Goal: Transaction & Acquisition: Purchase product/service

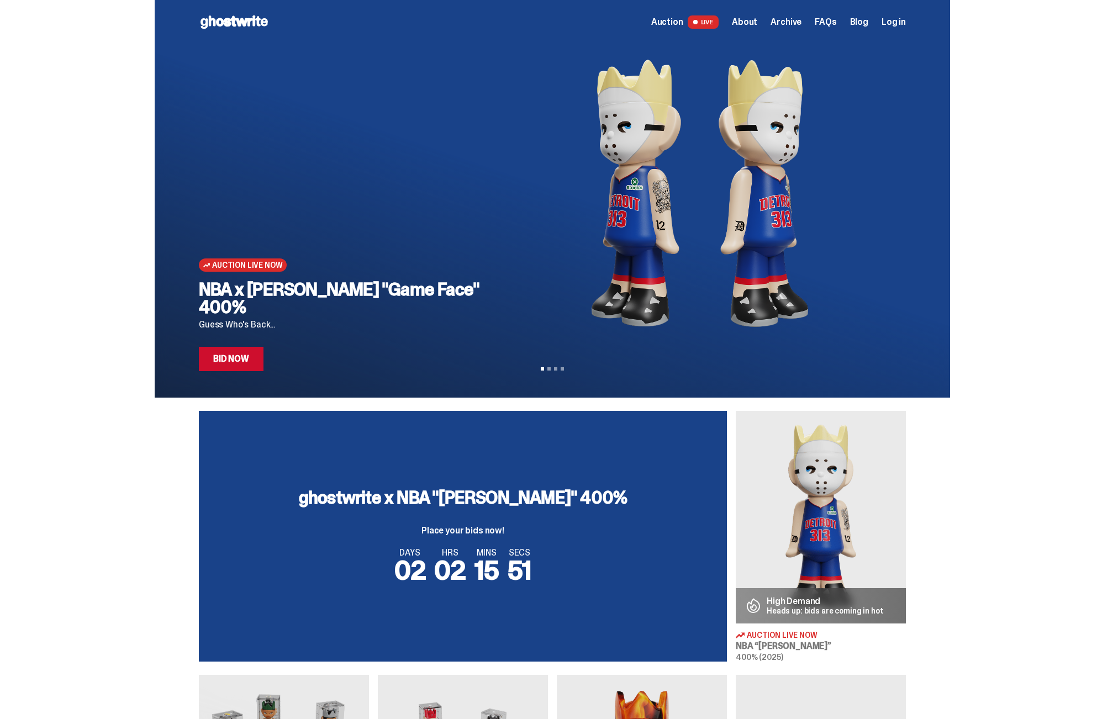
click at [826, 516] on img at bounding box center [821, 517] width 170 height 213
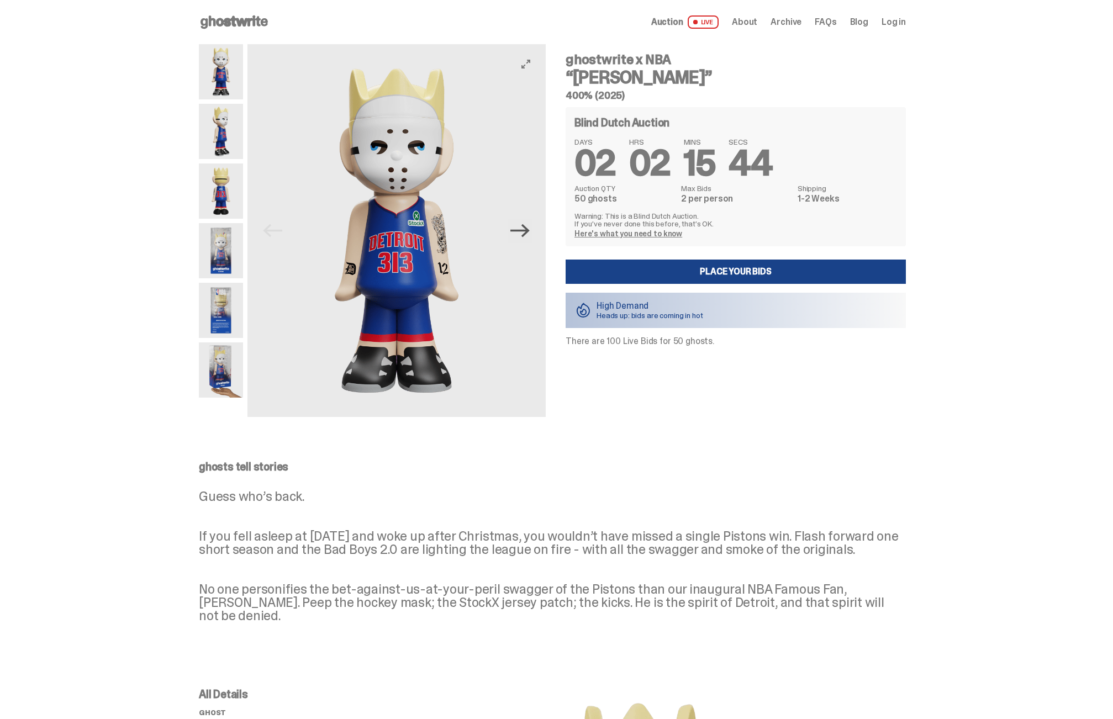
click at [527, 232] on icon "Next" at bounding box center [519, 230] width 19 height 19
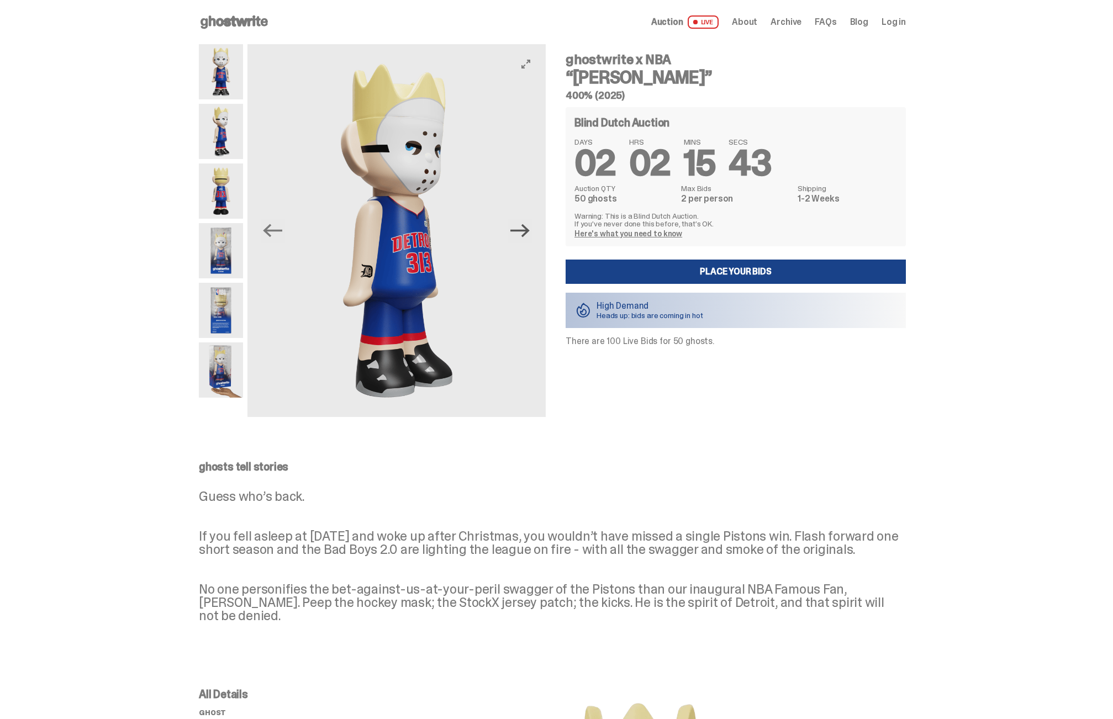
click at [527, 232] on icon "Next" at bounding box center [519, 230] width 19 height 19
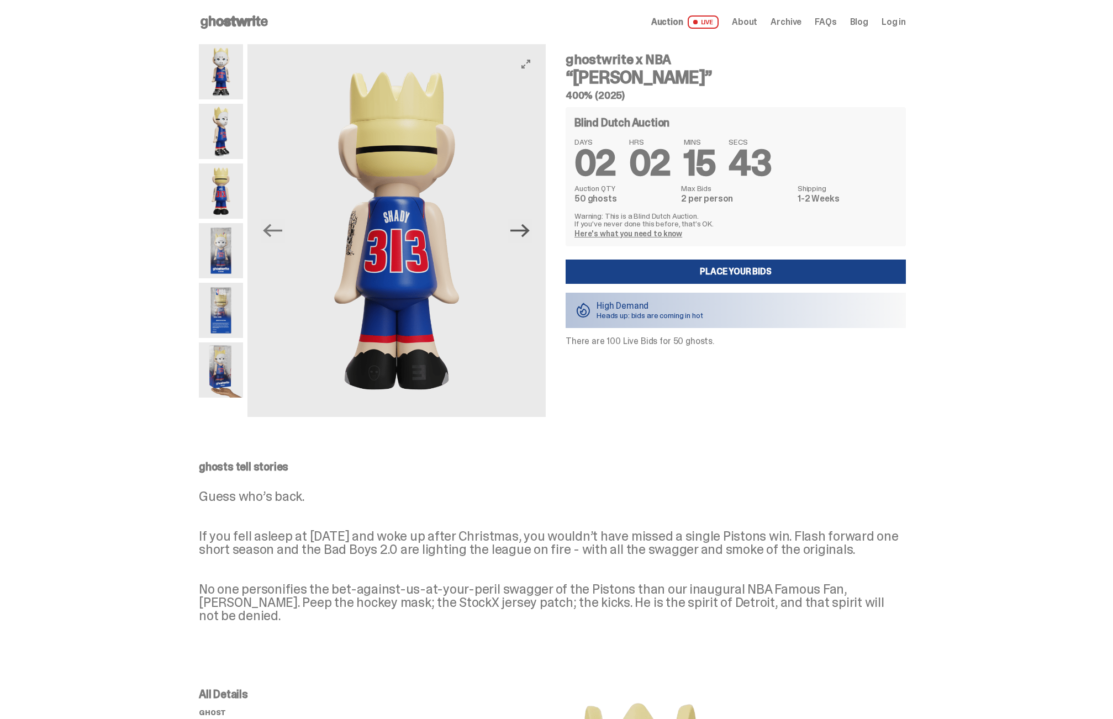
click at [527, 232] on icon "Next" at bounding box center [519, 230] width 19 height 19
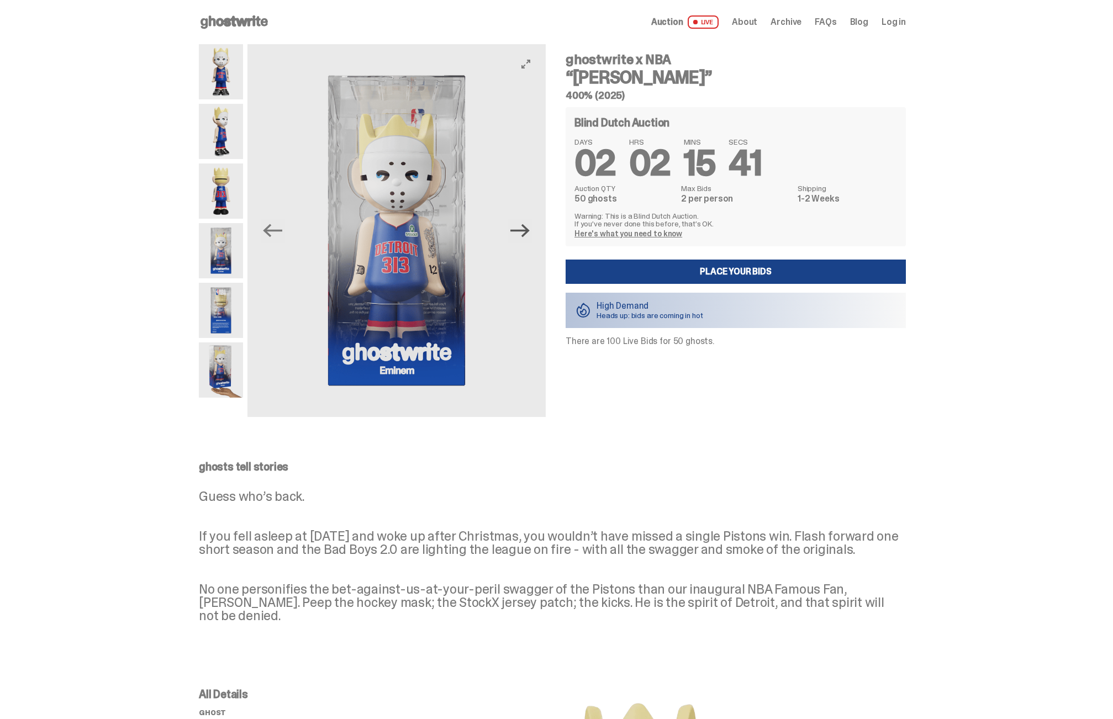
click at [527, 232] on icon "Next" at bounding box center [519, 230] width 19 height 19
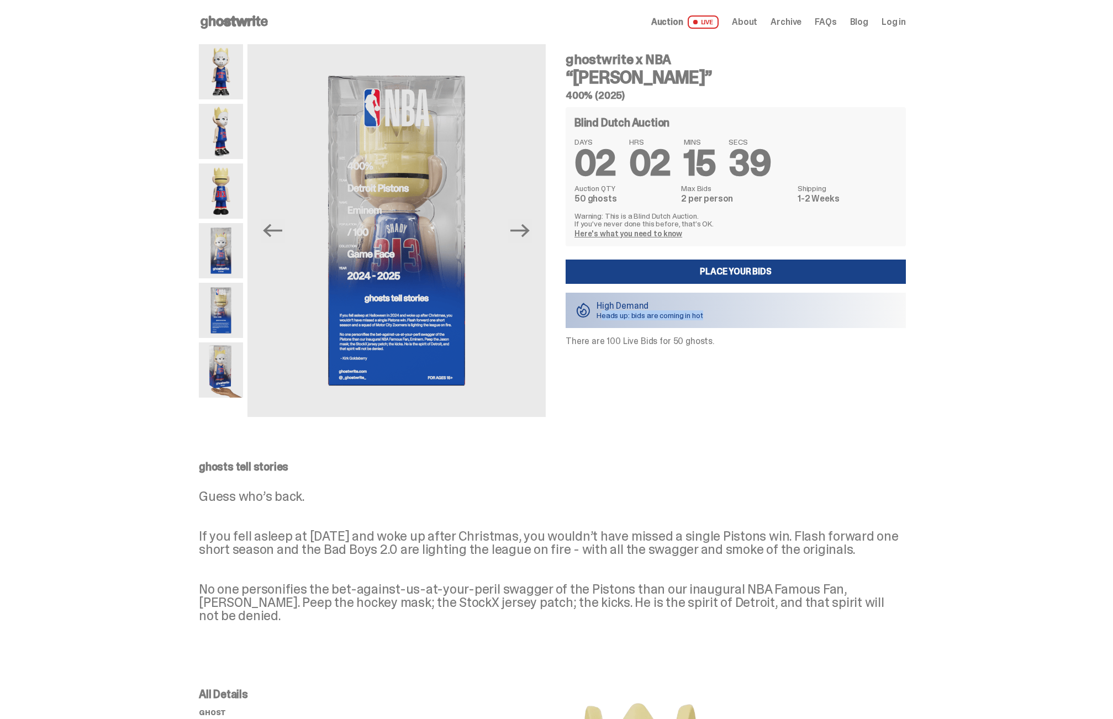
drag, startPoint x: 605, startPoint y: 311, endPoint x: 716, endPoint y: 317, distance: 110.6
click at [716, 317] on div "High Demand Heads up: bids are coming in hot" at bounding box center [735, 310] width 340 height 35
drag, startPoint x: 716, startPoint y: 317, endPoint x: 664, endPoint y: 340, distance: 56.6
click at [664, 340] on p "There are 100 Live Bids for 50 ghosts." at bounding box center [735, 341] width 340 height 9
click at [787, 263] on link "Place your Bids" at bounding box center [735, 272] width 340 height 24
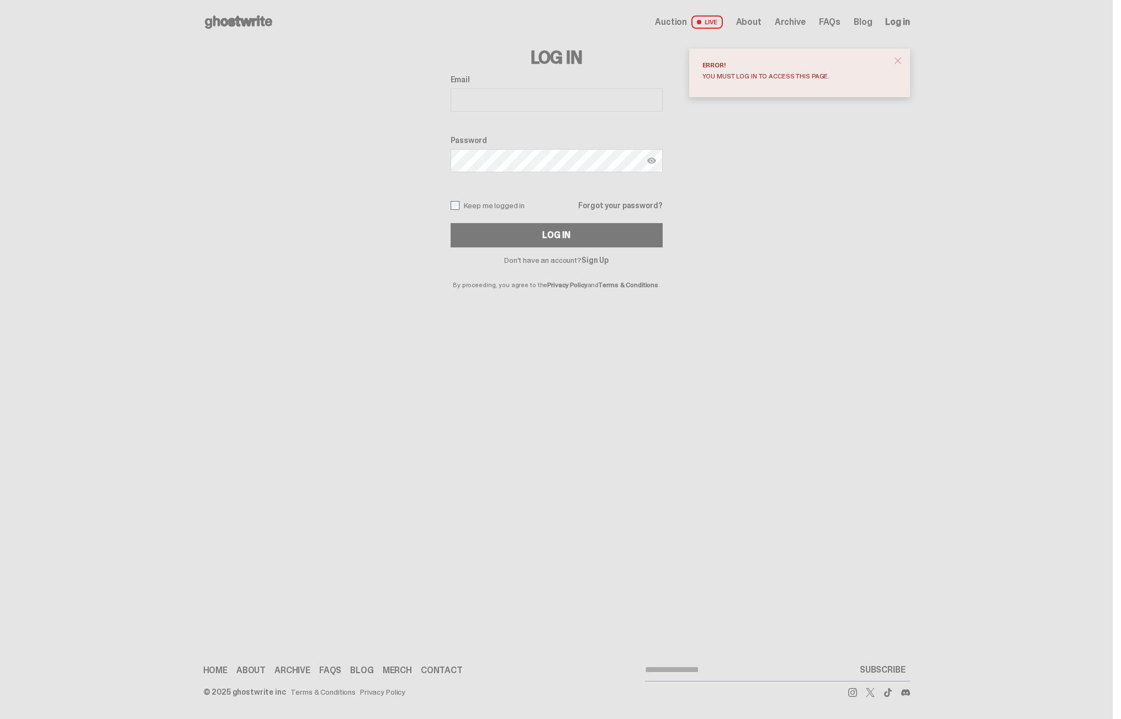
click at [894, 59] on span "close" at bounding box center [897, 60] width 11 height 11
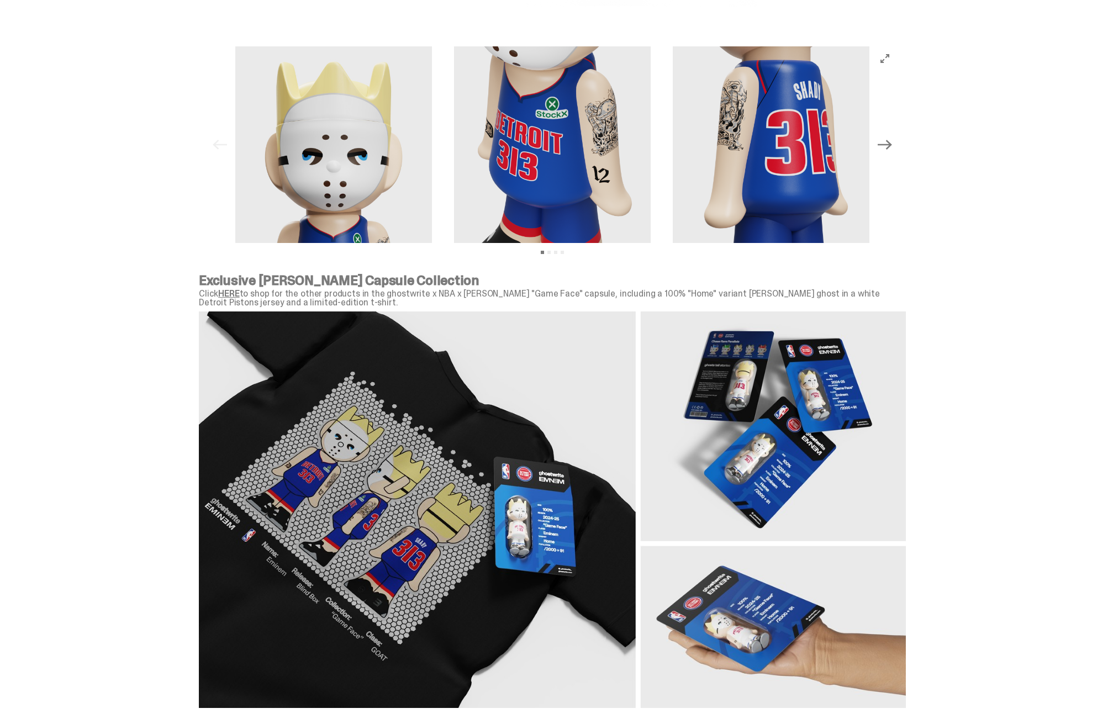
scroll to position [1104, 0]
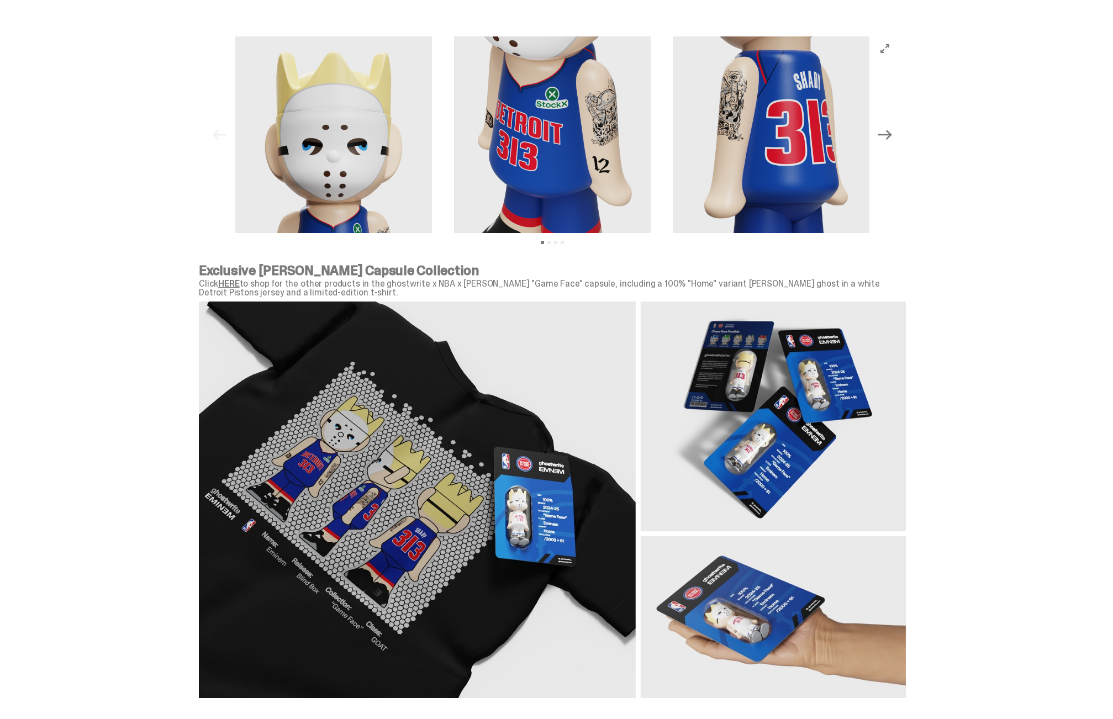
click at [239, 282] on link "HERE" at bounding box center [228, 284] width 21 height 12
